Goal: Task Accomplishment & Management: Manage account settings

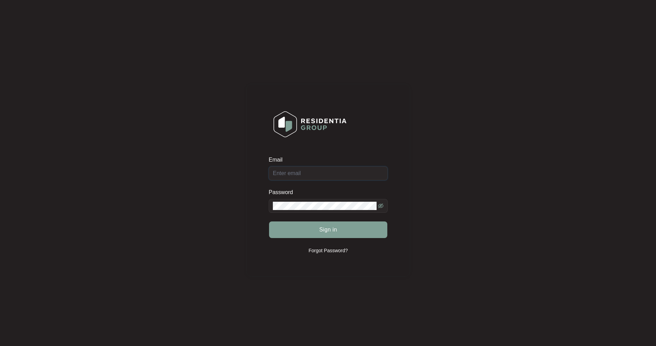
type input "[EMAIL_ADDRESS][DOMAIN_NAME]"
click at [337, 227] on button "Sign in" at bounding box center [328, 229] width 118 height 17
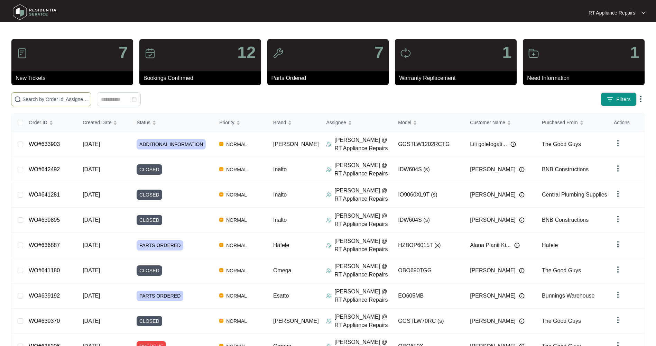
click at [71, 98] on input "text" at bounding box center [55, 99] width 66 height 8
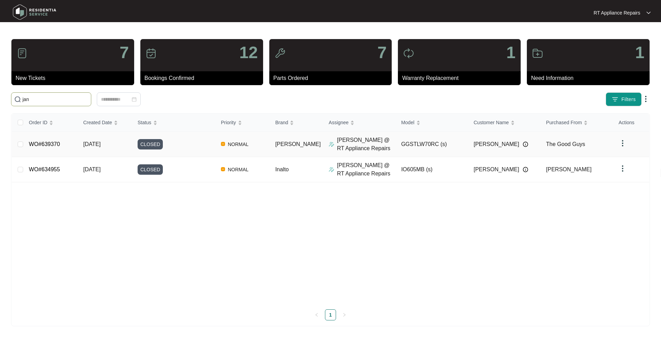
type input "jan"
click at [100, 141] on span "[DATE]" at bounding box center [91, 144] width 17 height 6
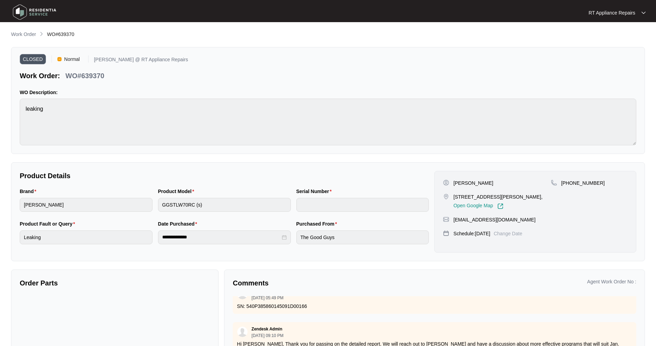
click at [605, 14] on p "RT Appliance Repairs" at bounding box center [612, 12] width 47 height 7
click at [612, 34] on p "Log Out" at bounding box center [622, 36] width 35 height 7
